Goal: Task Accomplishment & Management: Use online tool/utility

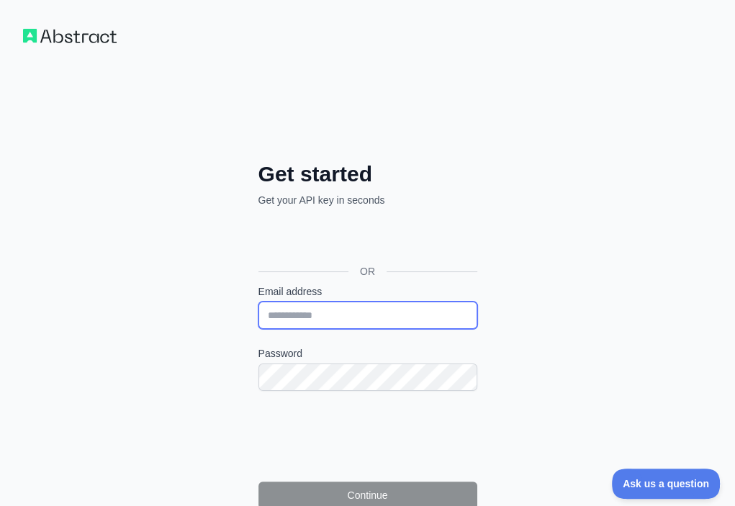
click at [258, 302] on input "Email address" at bounding box center [367, 315] width 219 height 27
paste input "**********"
type input "**********"
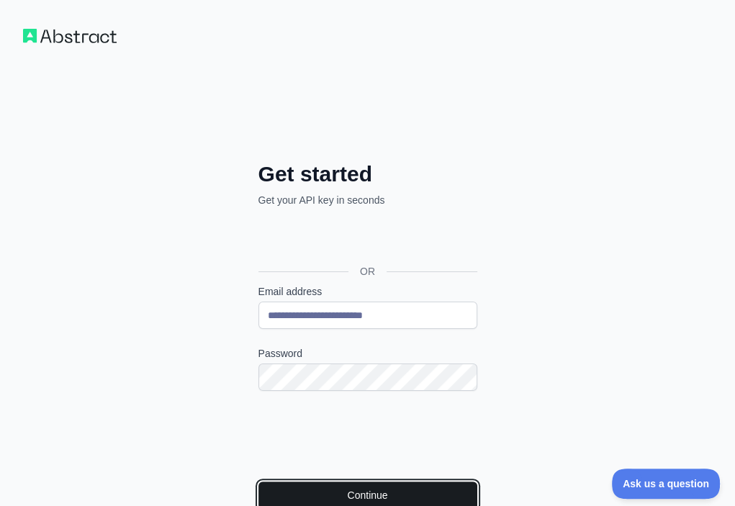
click at [283, 482] on button "Continue" at bounding box center [367, 495] width 219 height 27
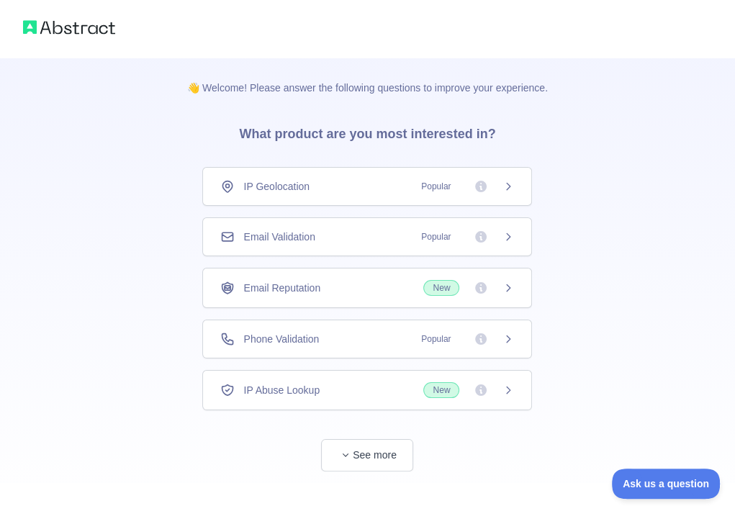
click at [358, 230] on div "Email Validation Popular" at bounding box center [367, 237] width 294 height 14
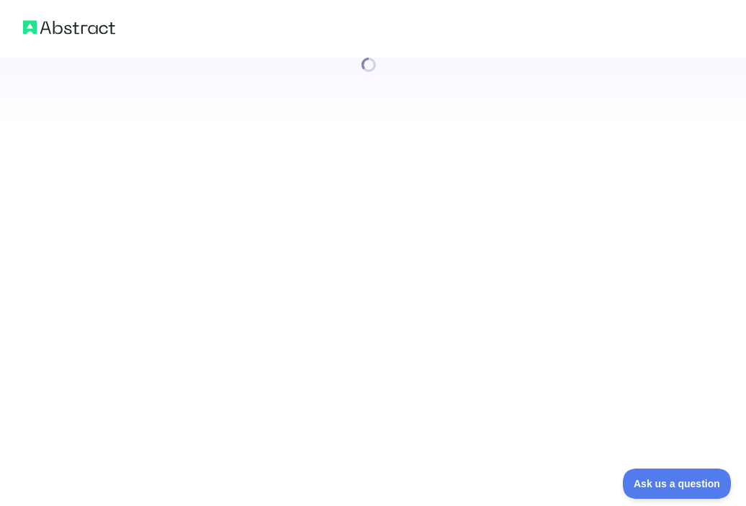
click at [358, 230] on div at bounding box center [373, 253] width 746 height 506
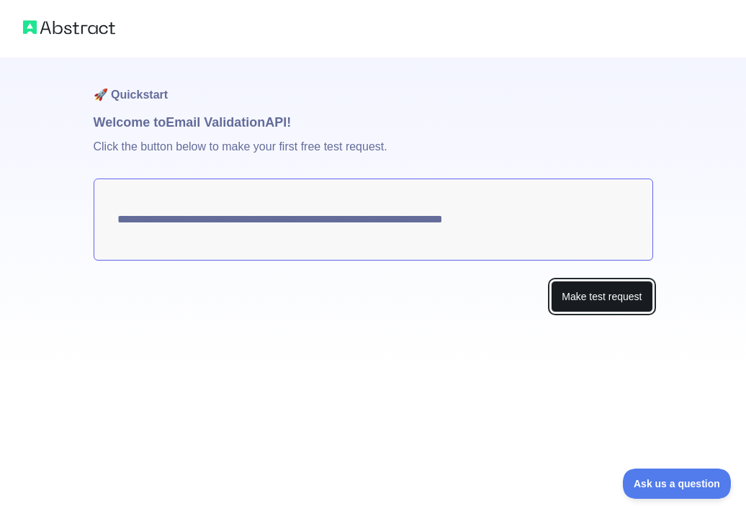
click at [596, 283] on button "Make test request" at bounding box center [601, 297] width 101 height 32
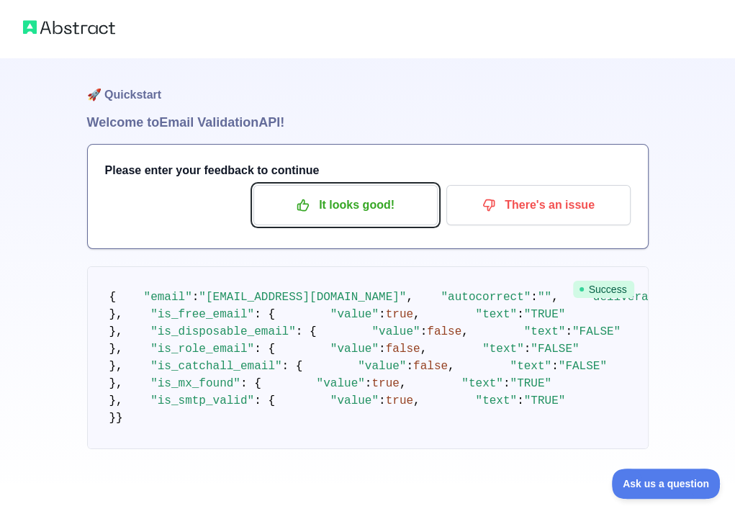
click at [357, 219] on button "It looks good!" at bounding box center [345, 205] width 184 height 40
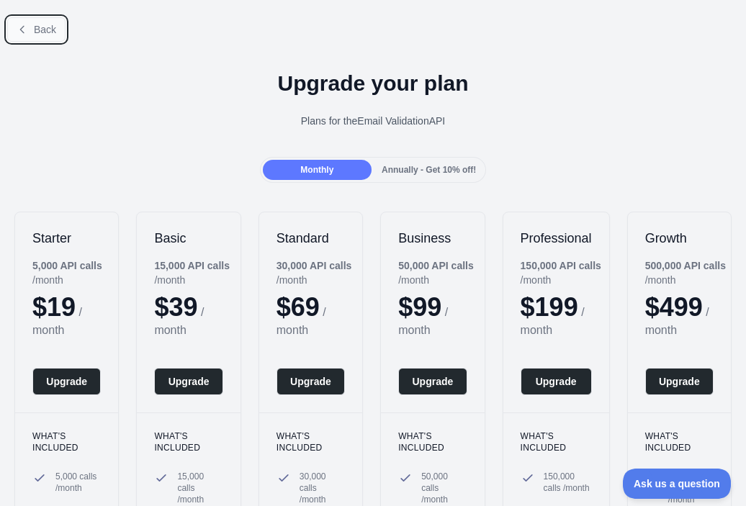
click at [35, 34] on span "Back" at bounding box center [45, 30] width 22 height 12
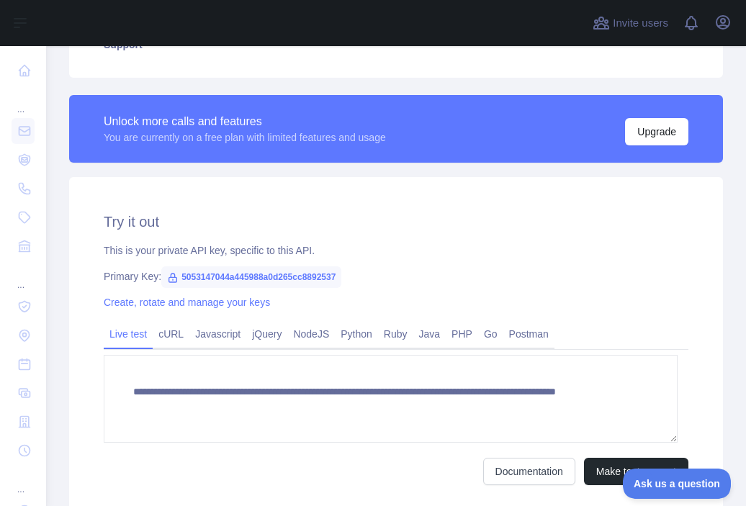
scroll to position [364, 0]
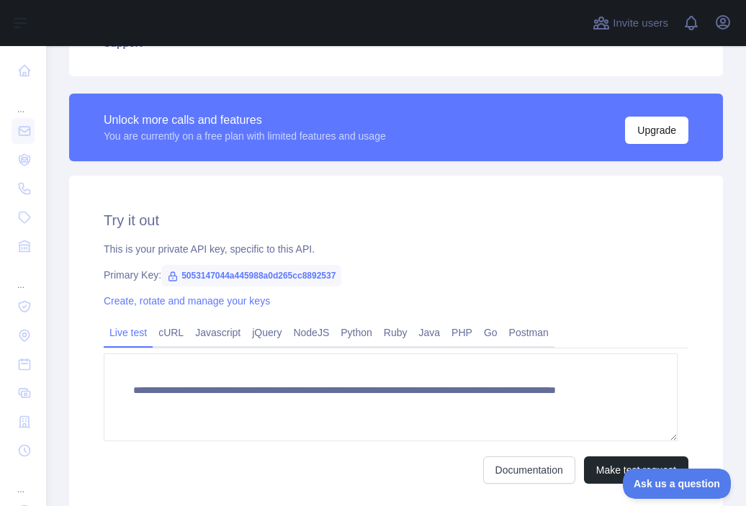
click at [272, 274] on span "5053147044a445988a0d265cc8892537" at bounding box center [251, 276] width 180 height 22
copy span "5053147044a445988a0d265cc8892537"
